Goal: Information Seeking & Learning: Find specific fact

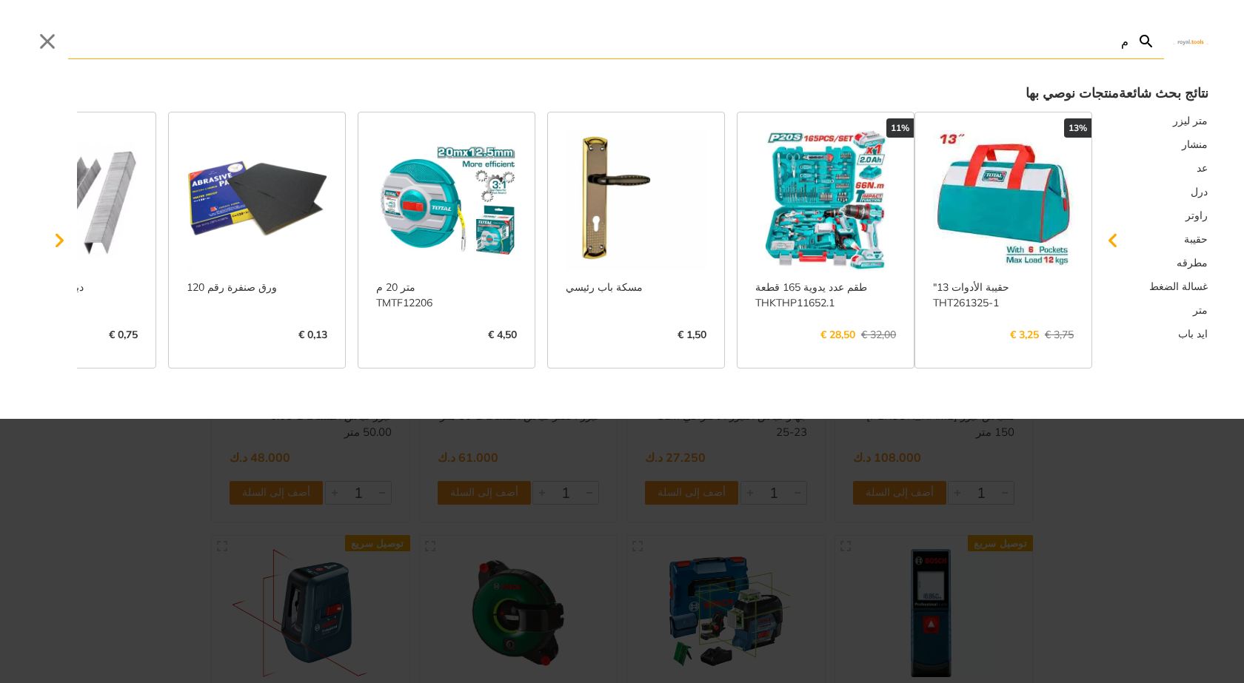
type input "مي"
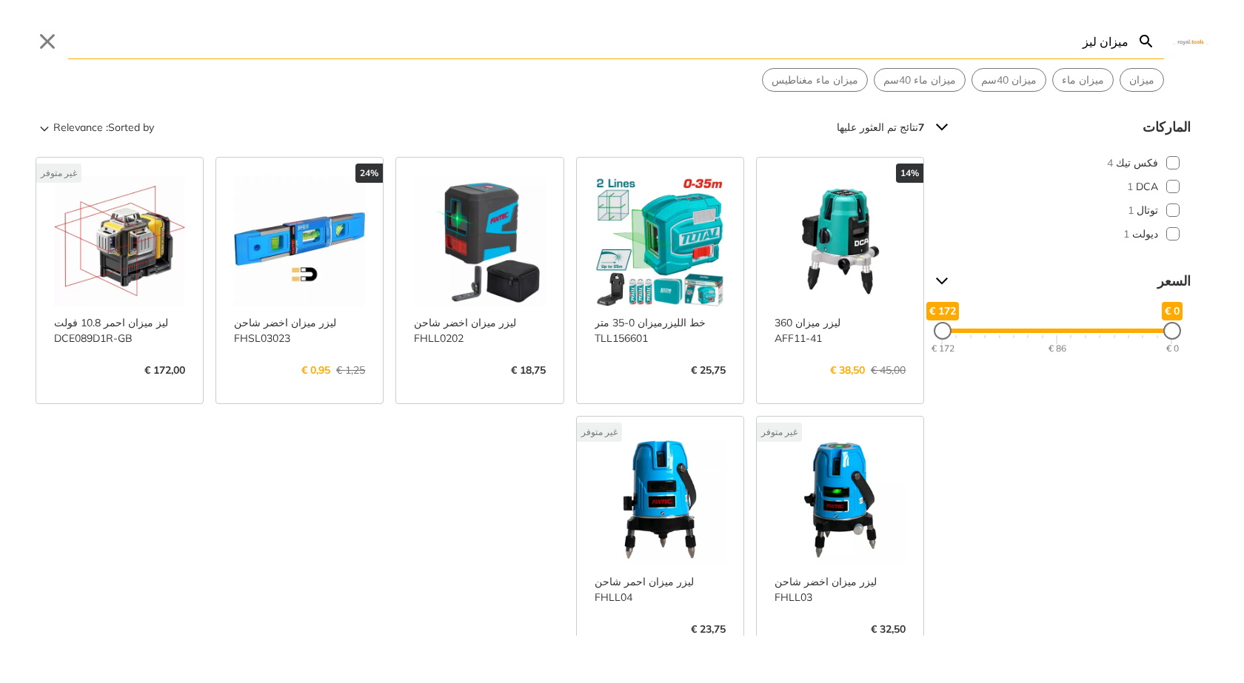
type input "ميزان ليزر"
